Goal: Find specific page/section: Find specific page/section

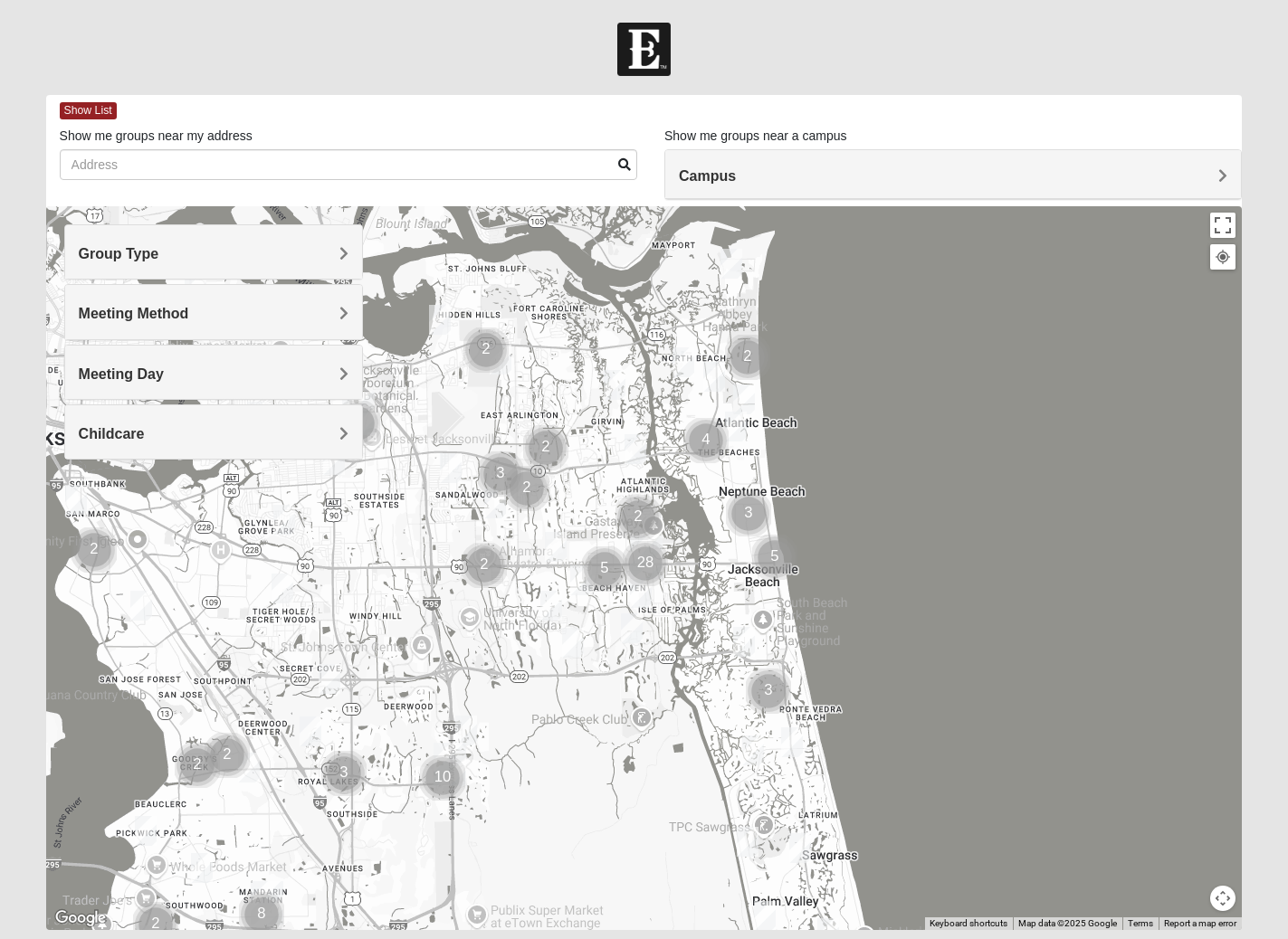
click at [195, 271] on div "Group Type" at bounding box center [214, 252] width 297 height 53
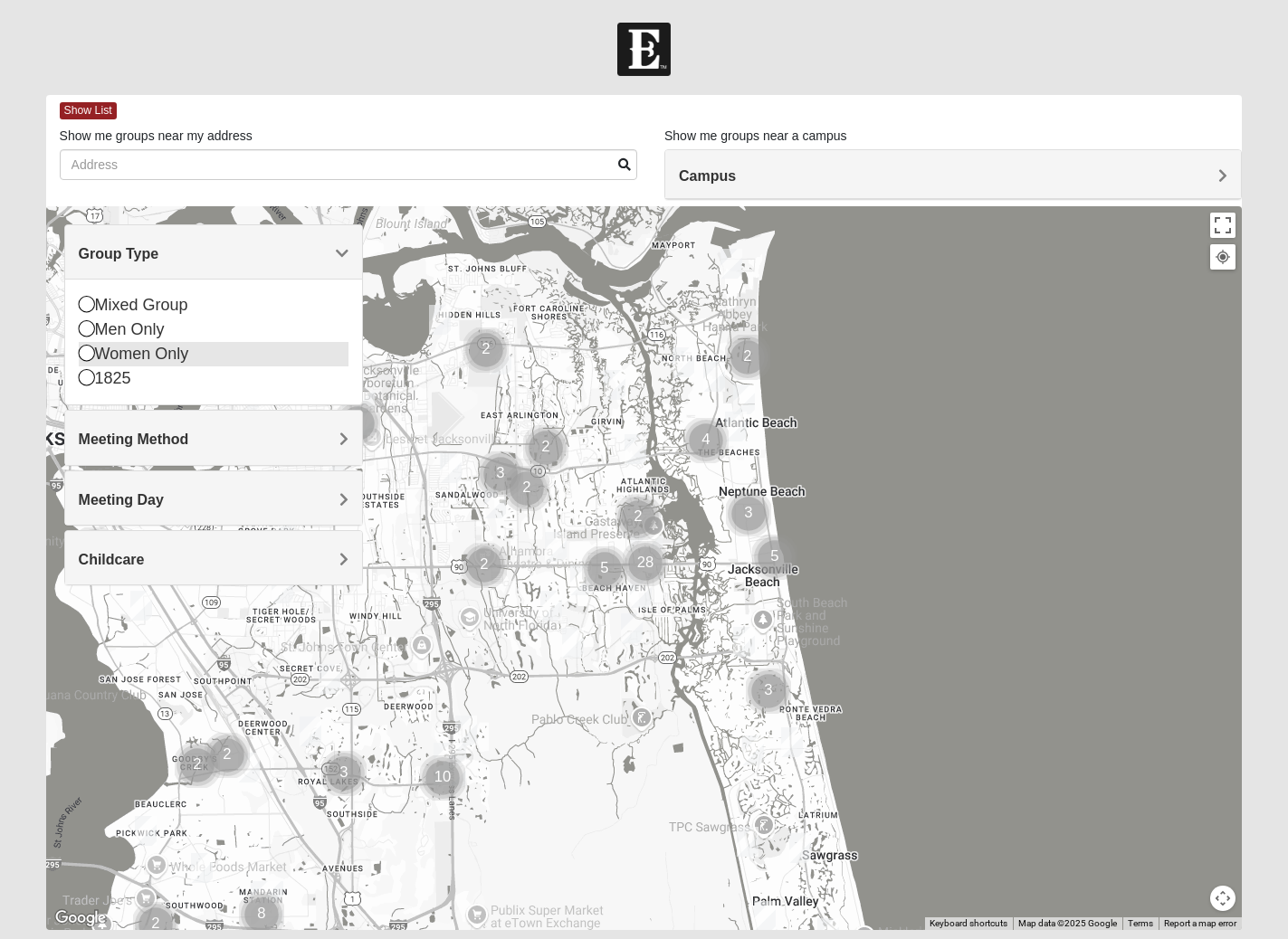
click at [134, 346] on div "Women Only" at bounding box center [213, 354] width 270 height 25
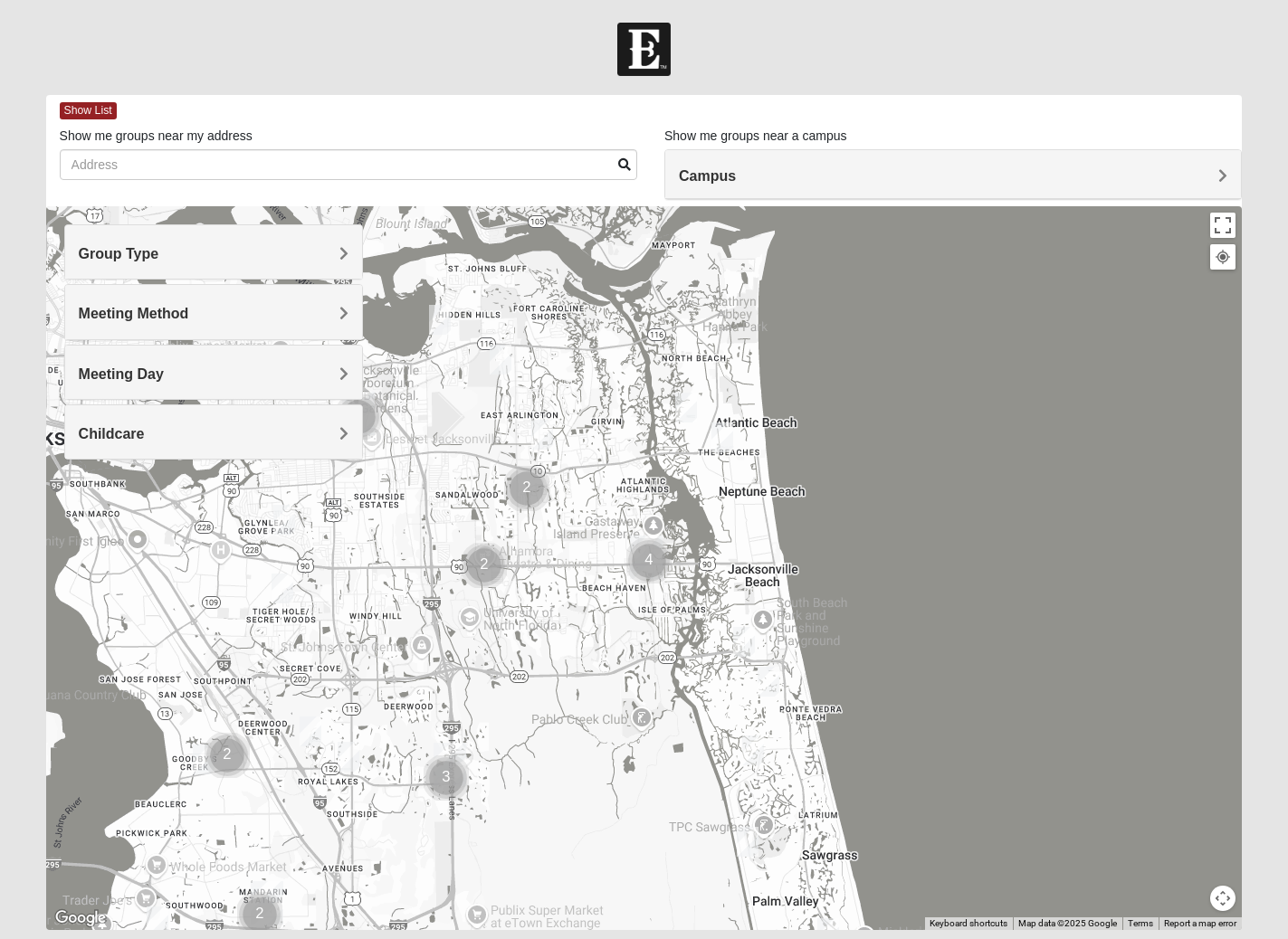
click at [113, 267] on div "Group Type" at bounding box center [214, 252] width 297 height 53
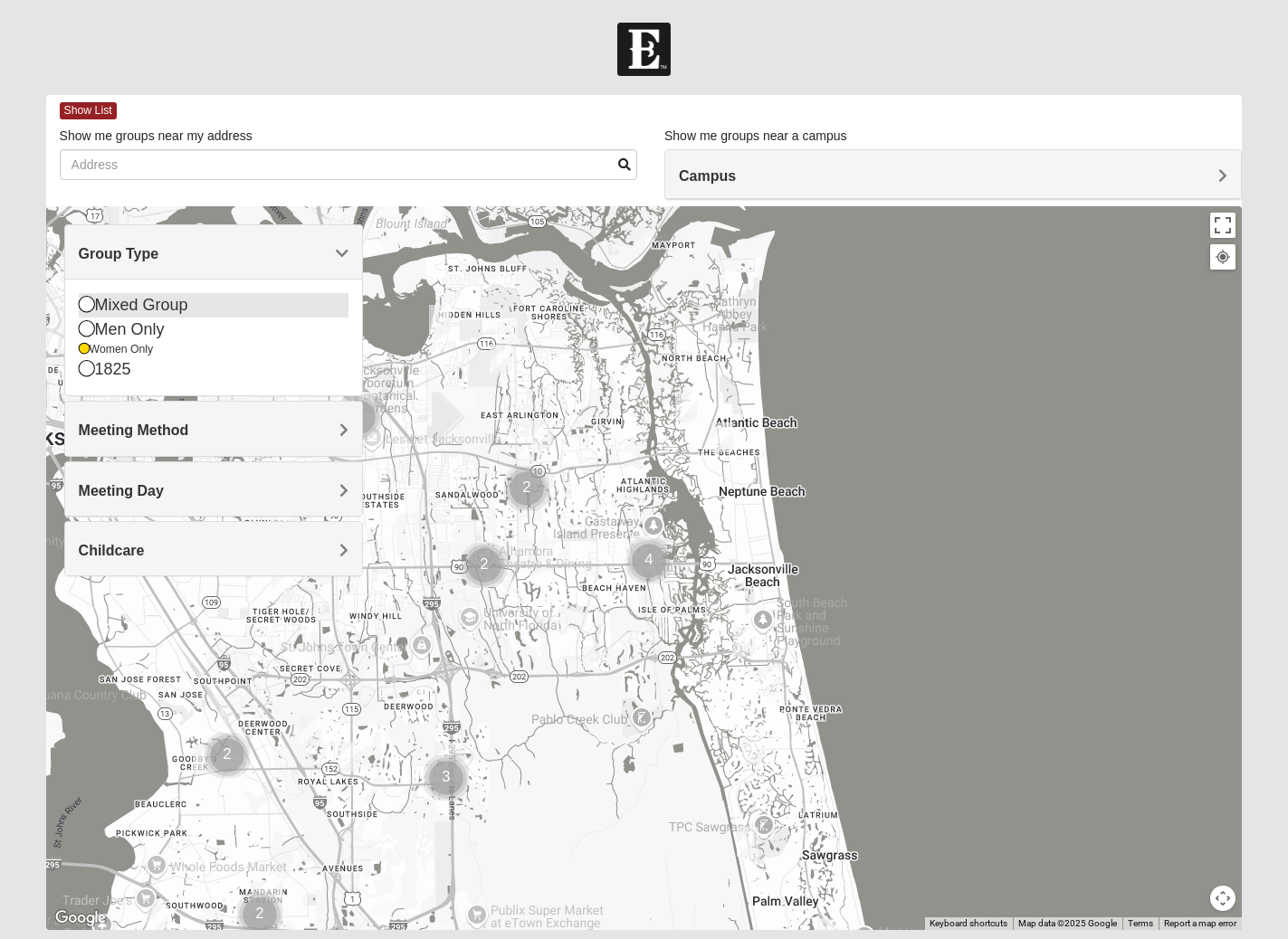
click at [117, 299] on div "Mixed Group" at bounding box center [213, 306] width 270 height 25
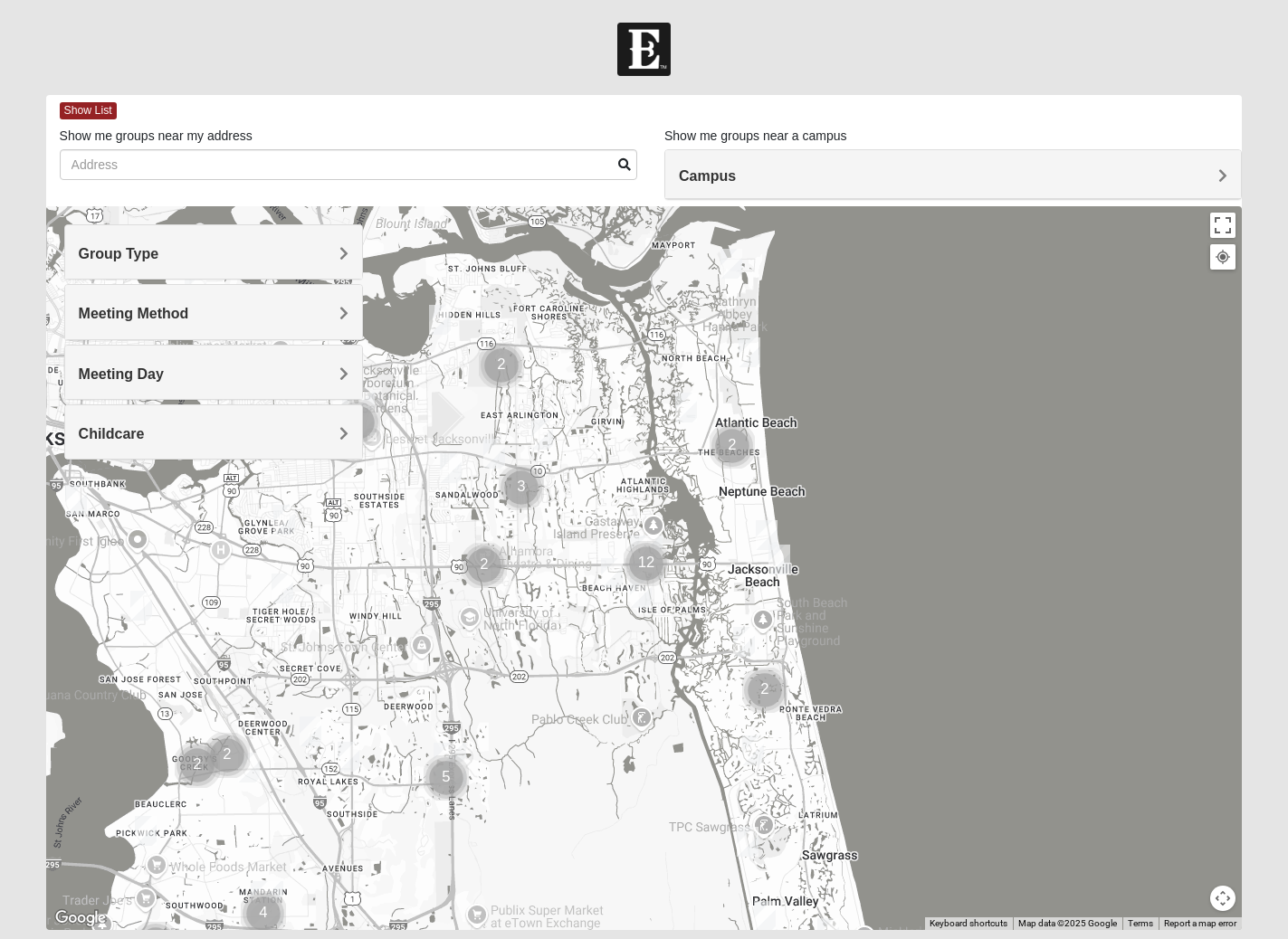
click at [144, 321] on span "Meeting Method" at bounding box center [134, 313] width 111 height 15
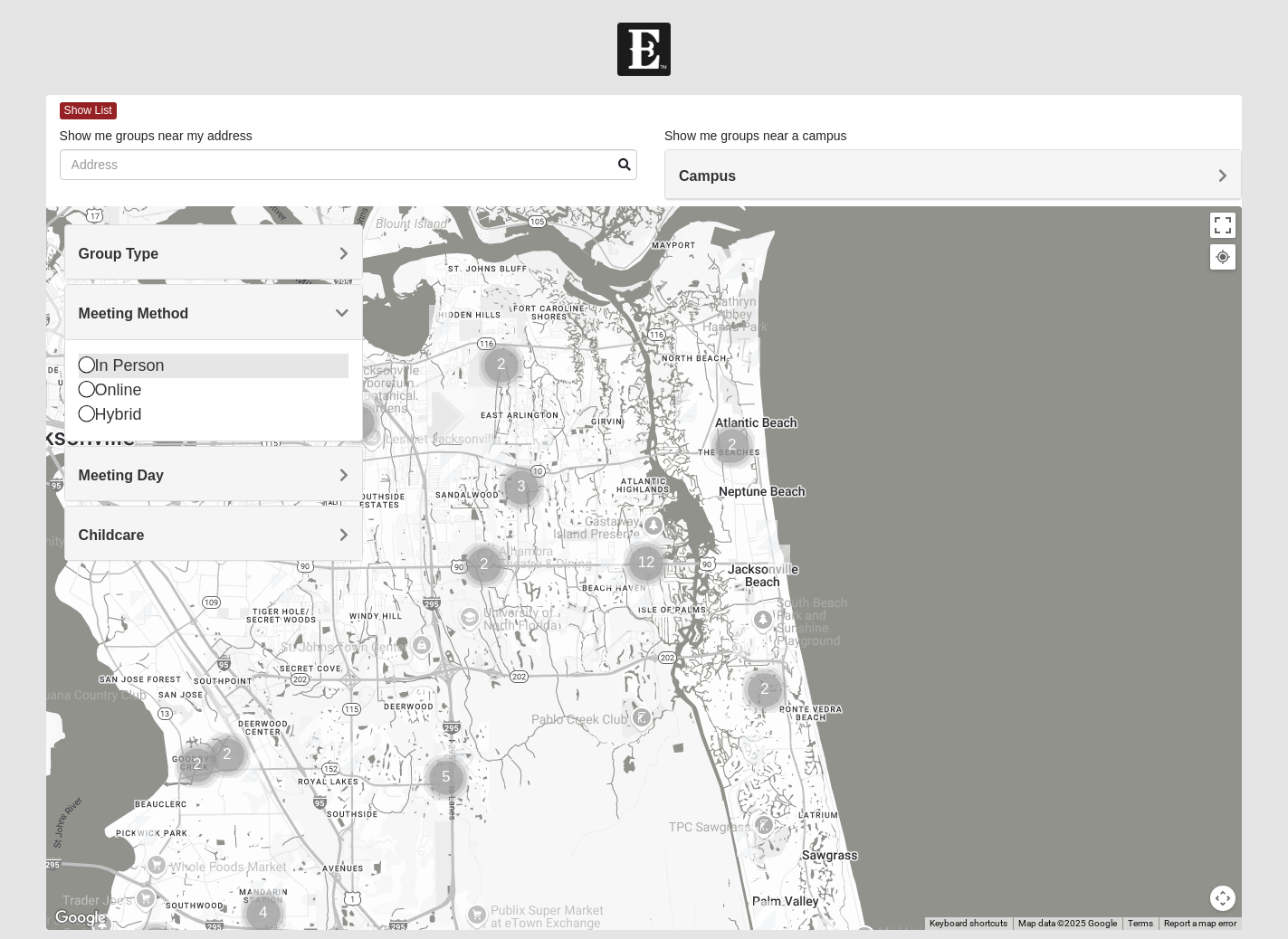
click at [137, 370] on div "In Person" at bounding box center [213, 366] width 270 height 25
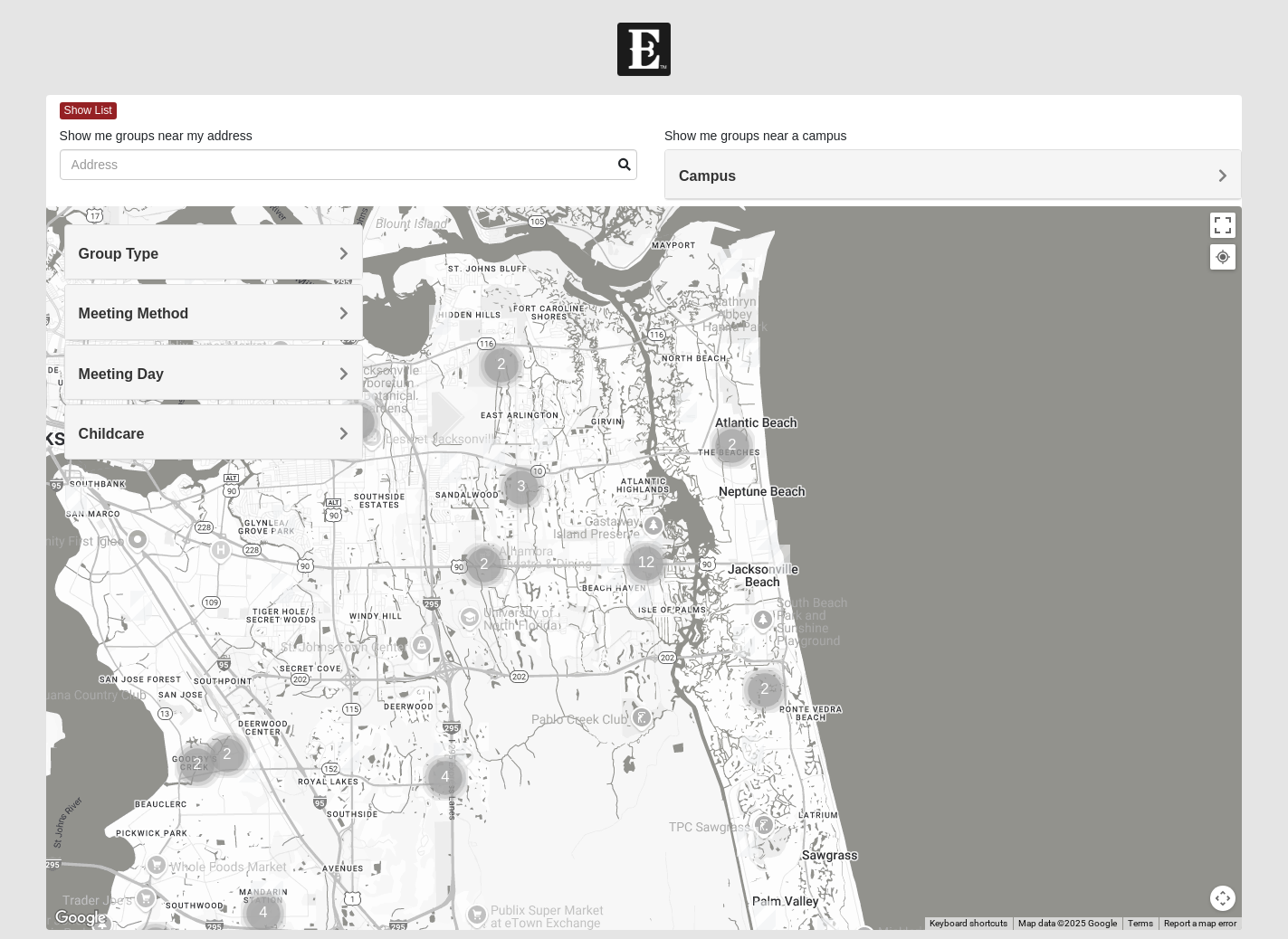
click at [137, 370] on span "Meeting Day" at bounding box center [121, 374] width 85 height 15
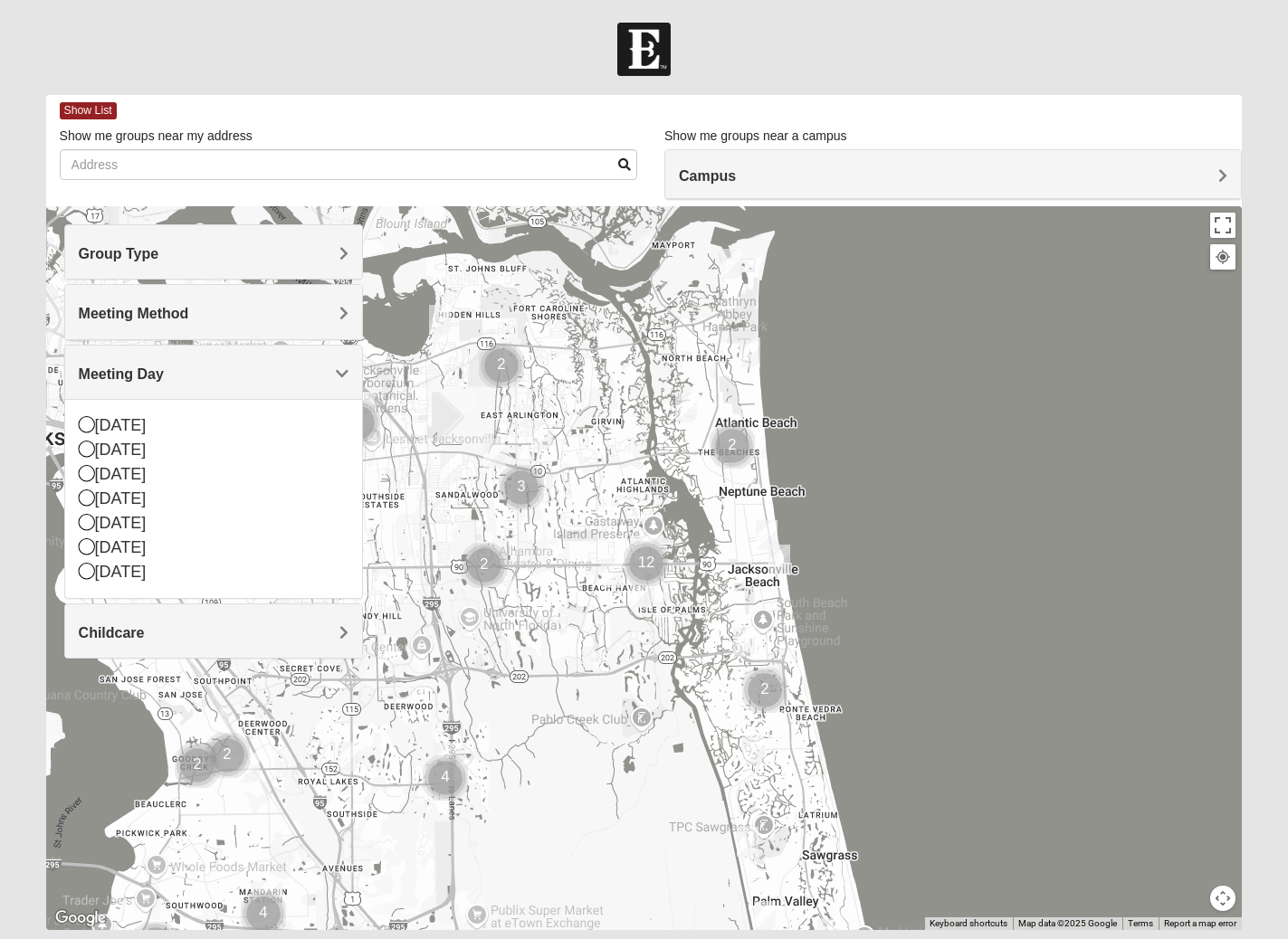
click at [137, 370] on span "Meeting Day" at bounding box center [121, 374] width 85 height 15
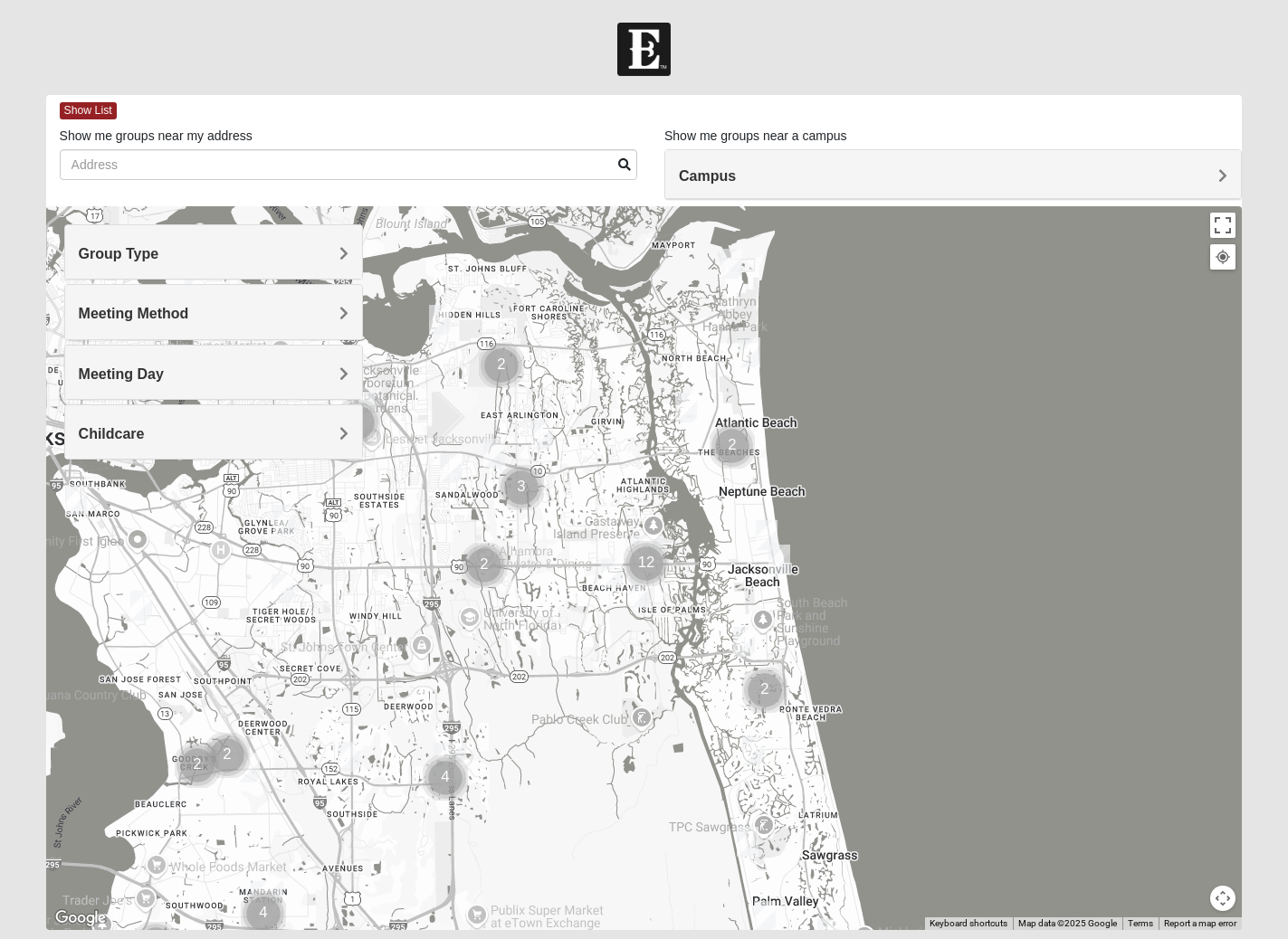
click at [128, 417] on div "Childcare" at bounding box center [214, 432] width 297 height 53
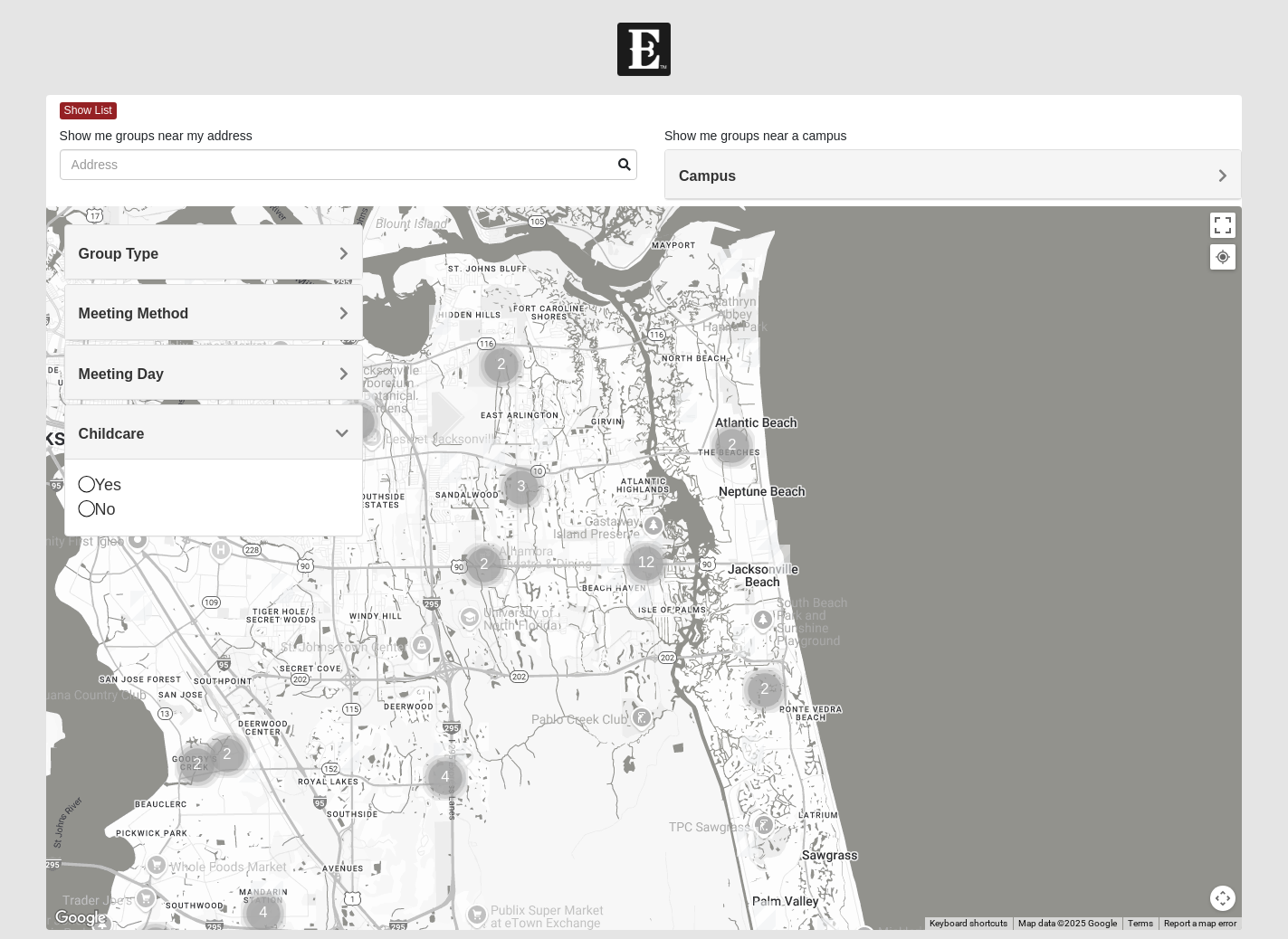
click at [128, 417] on div "Childcare" at bounding box center [214, 432] width 297 height 53
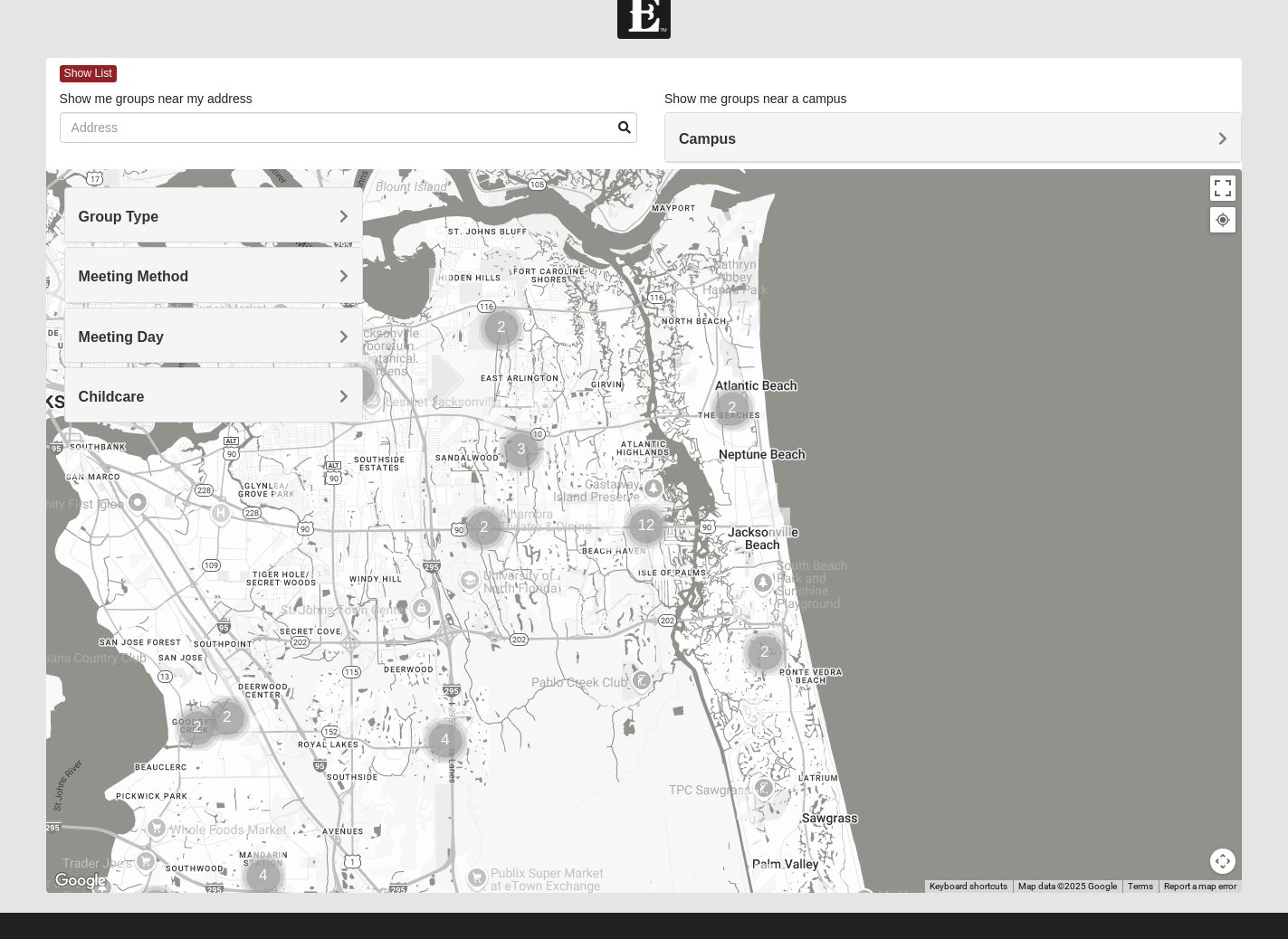
scroll to position [57, 0]
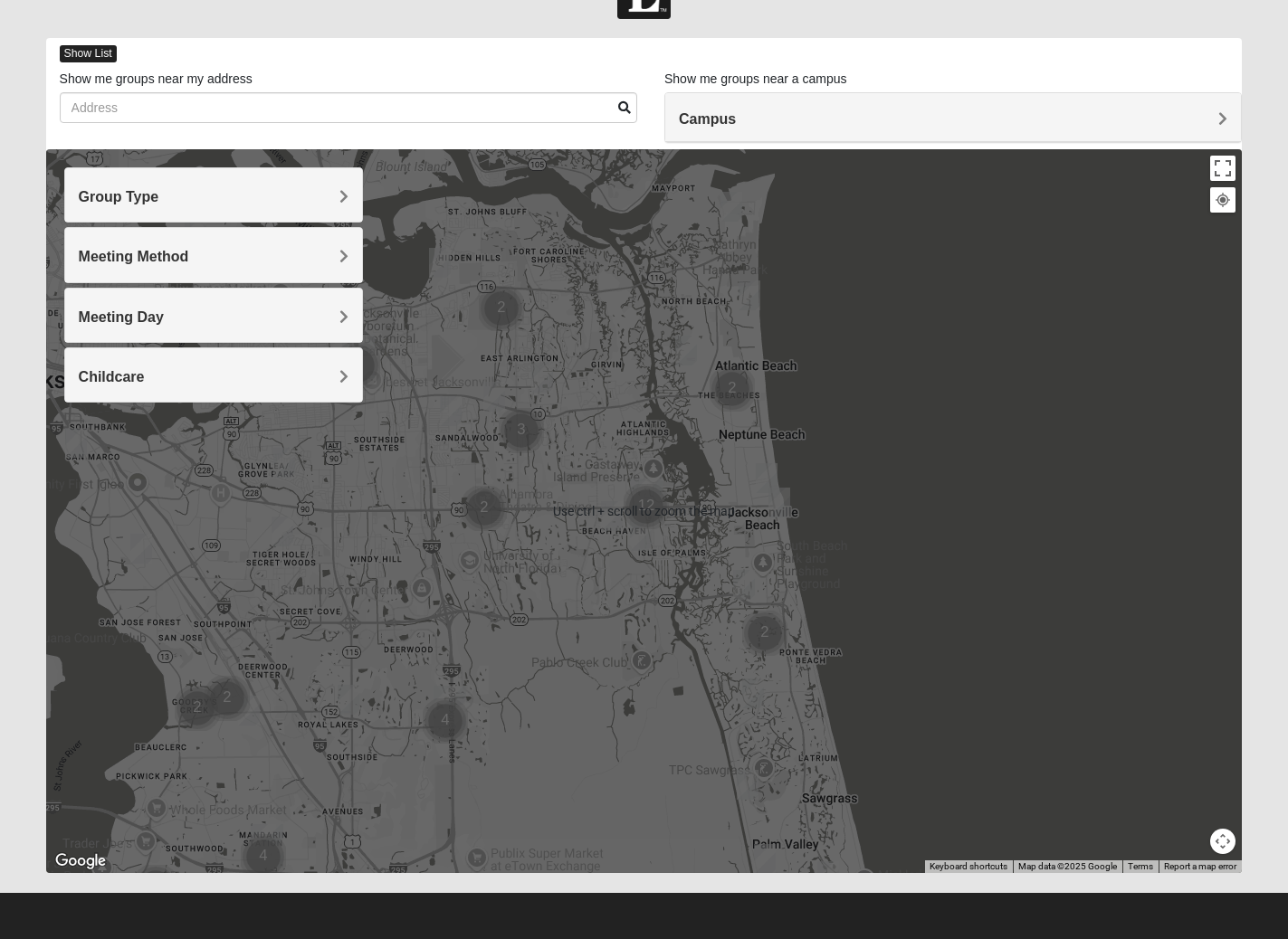
click at [81, 60] on span "Show List" at bounding box center [88, 54] width 57 height 17
